Goal: Find specific page/section: Find specific page/section

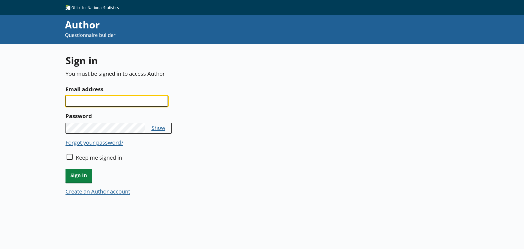
click at [82, 103] on input "Email address" at bounding box center [117, 101] width 102 height 11
type input "astrid.dawes@ons.gov.uk"
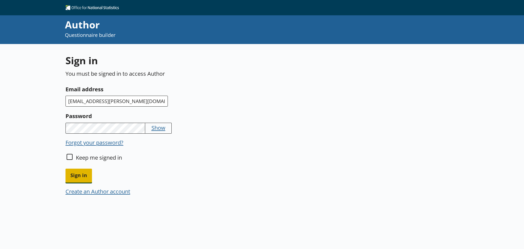
click at [73, 176] on span "Sign in" at bounding box center [79, 175] width 26 height 14
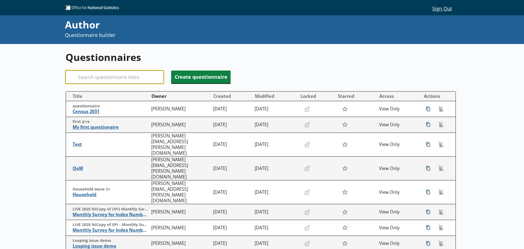
click at [108, 77] on input "Search" at bounding box center [115, 76] width 98 height 13
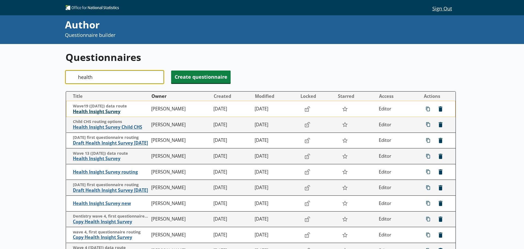
type input "health"
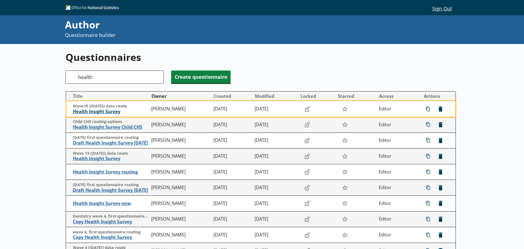
click at [106, 111] on span "Health Insight Survey" at bounding box center [111, 112] width 76 height 6
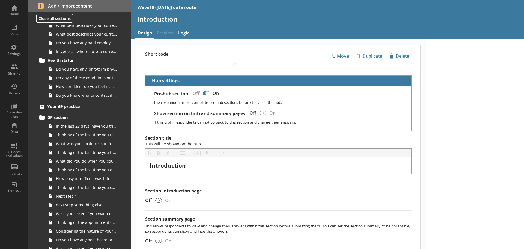
scroll to position [137, 0]
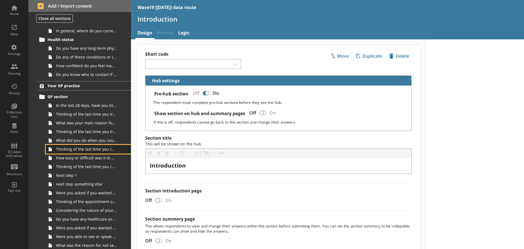
click at [82, 150] on span "Thinking of the last time you contacted your GP practice, how did you make cont…" at bounding box center [86, 148] width 61 height 5
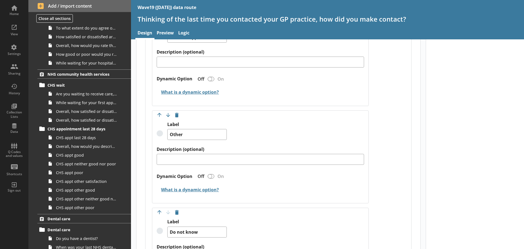
scroll to position [519, 0]
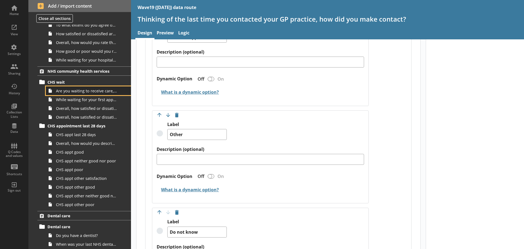
click at [82, 92] on span "Are you waiting to receive care, treatment or advice from one of the following …" at bounding box center [86, 90] width 61 height 5
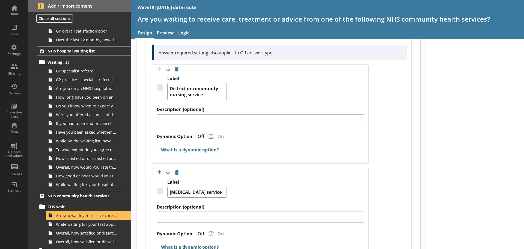
scroll to position [382, 0]
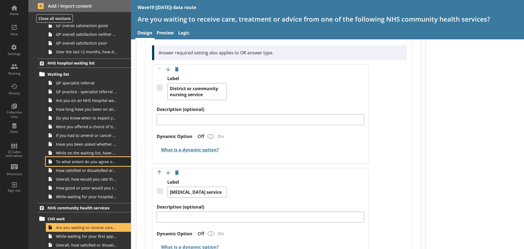
drag, startPoint x: 81, startPoint y: 162, endPoint x: 84, endPoint y: 163, distance: 3.4
click at [81, 162] on span "To what extent do you agree or disagree that you understood the information giv…" at bounding box center [86, 161] width 61 height 5
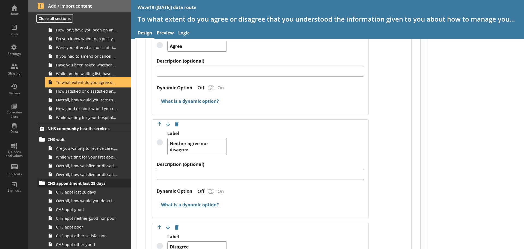
scroll to position [464, 0]
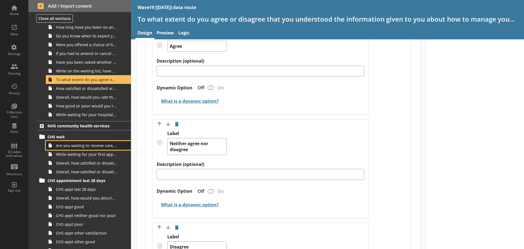
click at [86, 146] on span "Are you waiting to receive care, treatment or advice from one of the following …" at bounding box center [86, 145] width 61 height 5
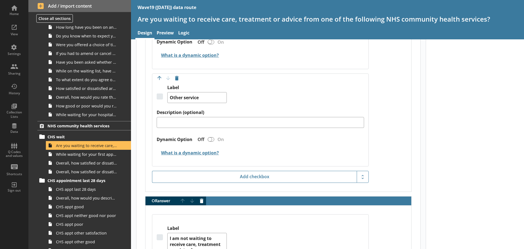
scroll to position [1584, 0]
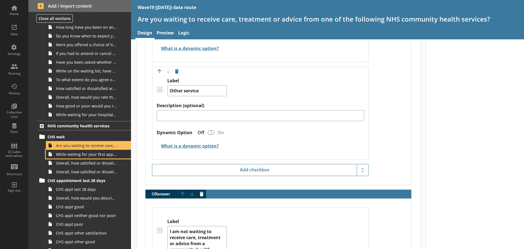
drag, startPoint x: 75, startPoint y: 156, endPoint x: 139, endPoint y: 184, distance: 69.8
click at [75, 156] on span "While waiting for your first appointment to receive care, treatment or advice f…" at bounding box center [86, 154] width 61 height 5
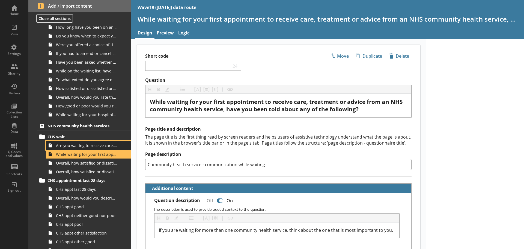
click at [80, 147] on span "Are you waiting to receive care, treatment or advice from one of the following …" at bounding box center [86, 145] width 61 height 5
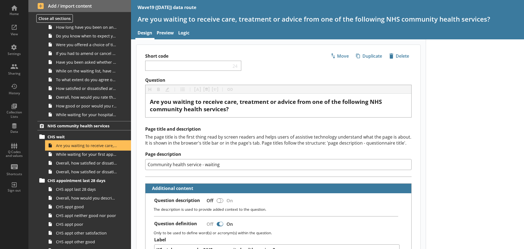
type textarea "x"
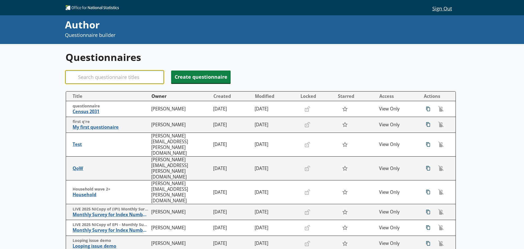
click at [96, 78] on input "Search" at bounding box center [115, 76] width 98 height 13
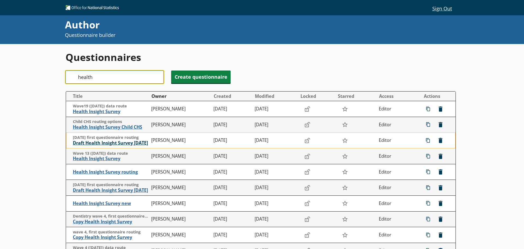
type input "health"
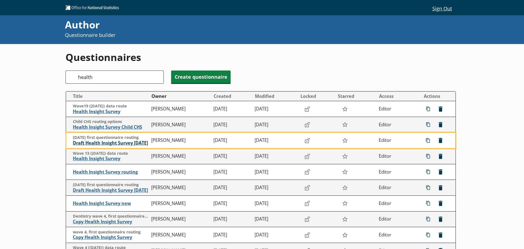
click at [109, 143] on span "Draft Health Insight Survey [DATE]" at bounding box center [111, 143] width 76 height 6
